Goal: Information Seeking & Learning: Understand process/instructions

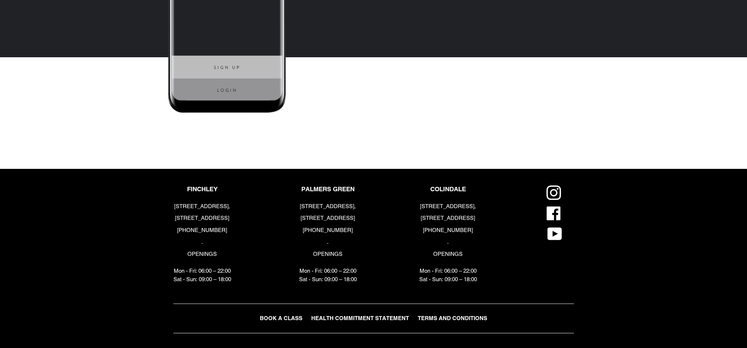
scroll to position [1731, 0]
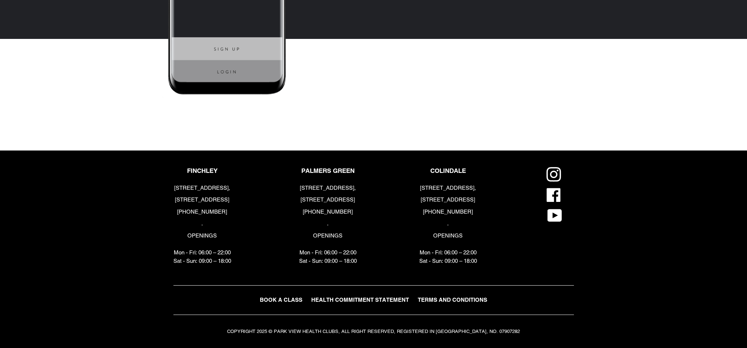
click at [481, 298] on span "TERMS AND CONDITIONS" at bounding box center [452, 300] width 69 height 6
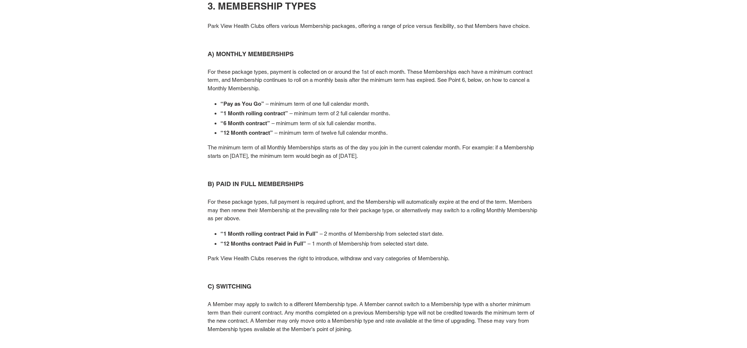
scroll to position [351, 0]
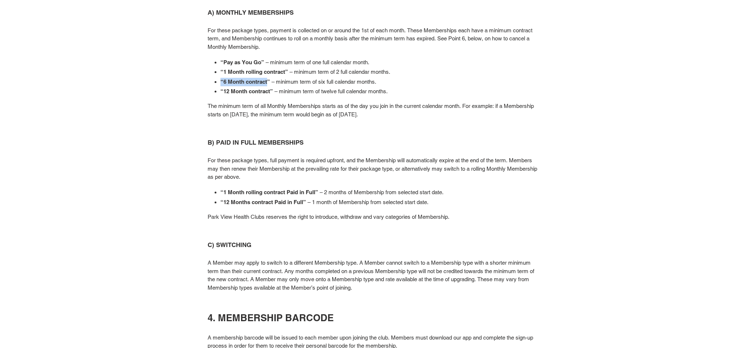
drag, startPoint x: 221, startPoint y: 83, endPoint x: 268, endPoint y: 83, distance: 47.0
click at [268, 83] on strong "“6 Month contract”" at bounding box center [246, 82] width 50 height 6
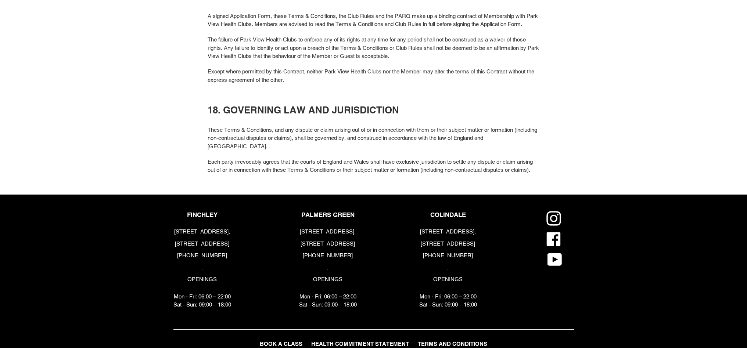
scroll to position [2573, 0]
